Goal: Download file/media

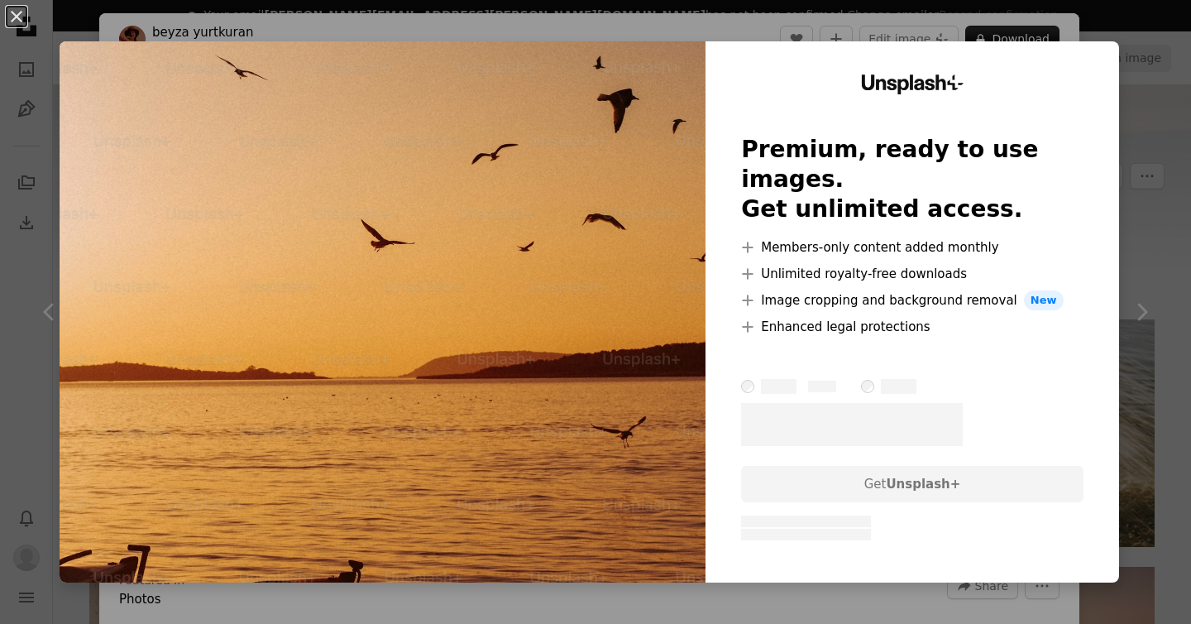
scroll to position [1151, 0]
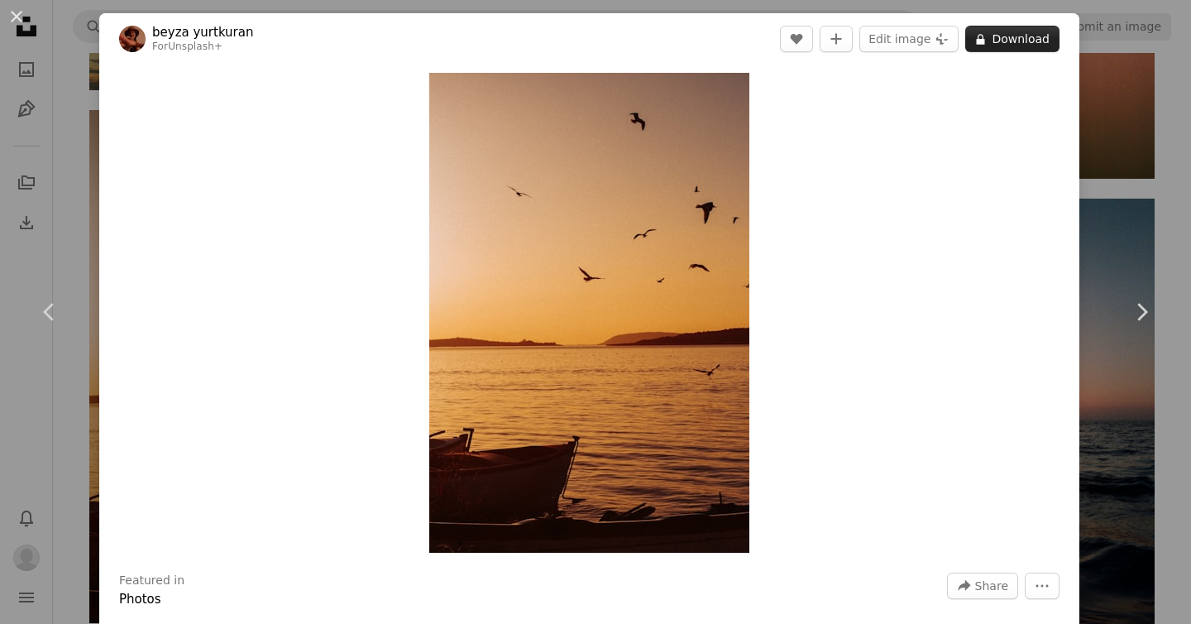
click at [1045, 36] on button "A lock Download" at bounding box center [1012, 39] width 94 height 26
click at [620, 309] on img "Zoom in on this image" at bounding box center [589, 313] width 320 height 480
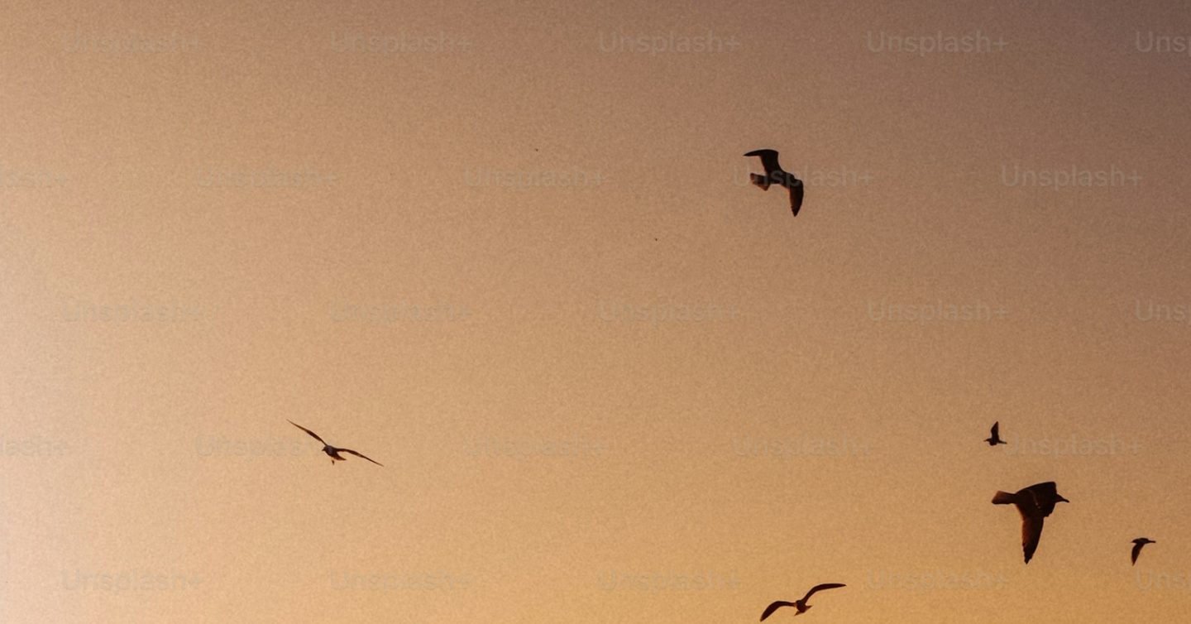
scroll to position [582, 0]
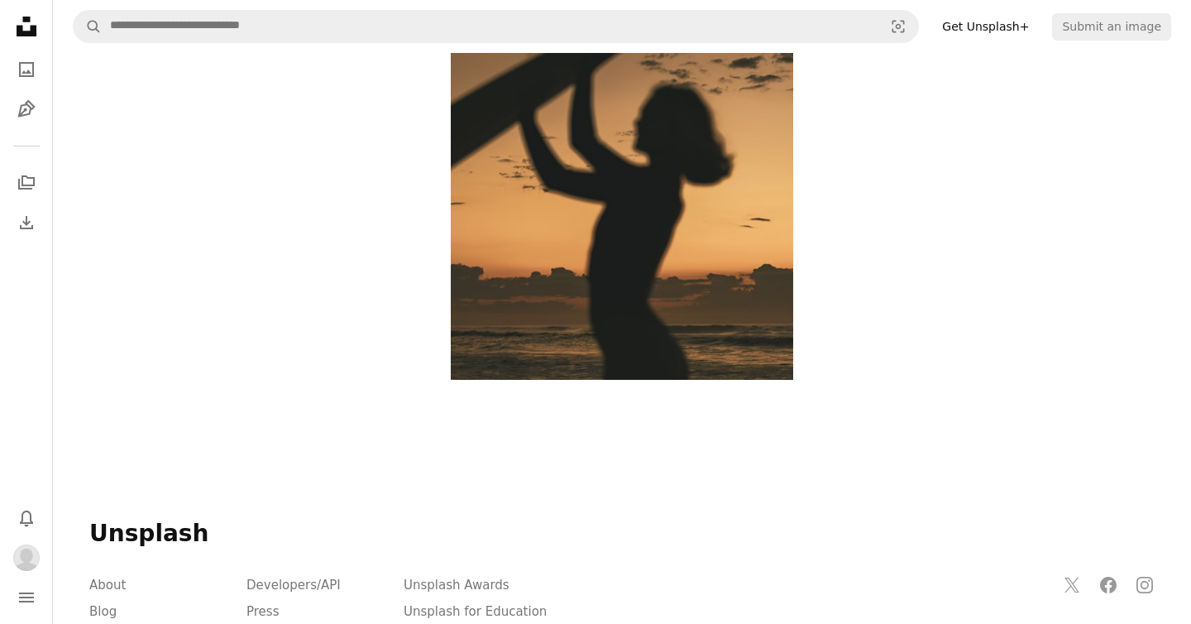
scroll to position [6858, 0]
